Goal: Entertainment & Leisure: Consume media (video, audio)

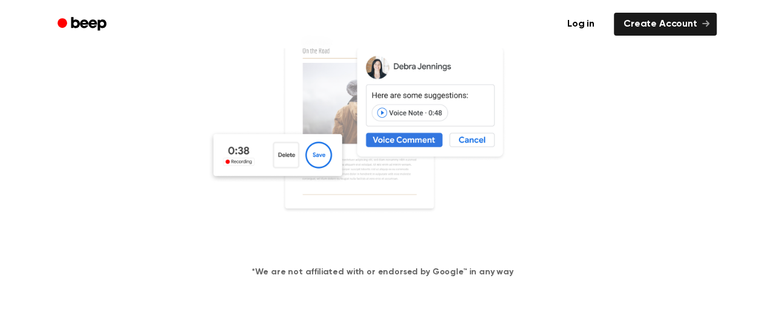
scroll to position [271, 0]
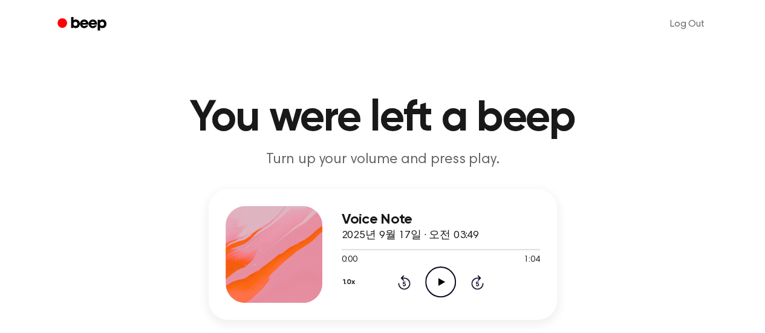
click at [436, 285] on icon "Play Audio" at bounding box center [440, 282] width 31 height 31
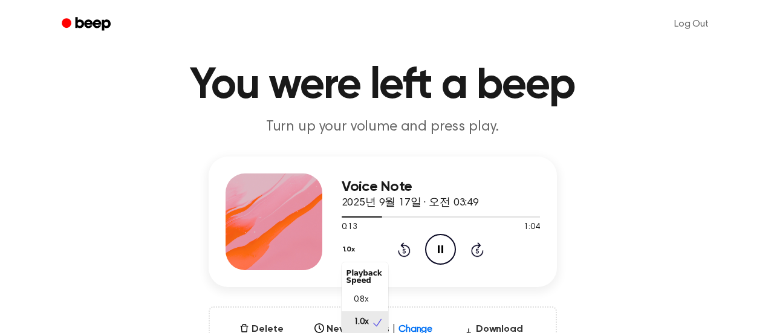
click at [352, 260] on div "1.0x Playback Speed 0.8x 1.0x 1.2x 1.5x 2.0x" at bounding box center [351, 250] width 18 height 19
click at [456, 274] on div "Voice Note 2025년 9월 17일 · 오전 03:49 0:14 1:04 Your browser does not support the …" at bounding box center [383, 222] width 348 height 131
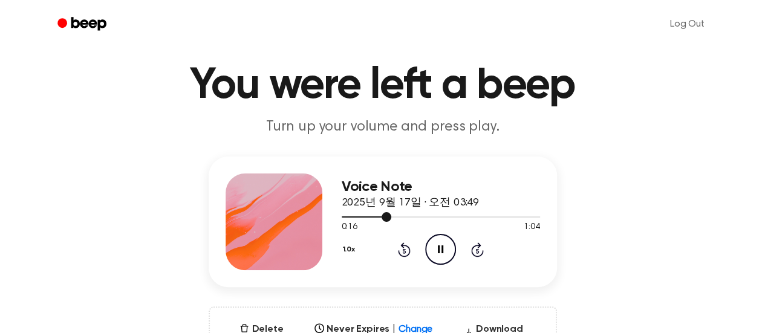
click at [506, 218] on div at bounding box center [441, 217] width 198 height 10
